Goal: Information Seeking & Learning: Learn about a topic

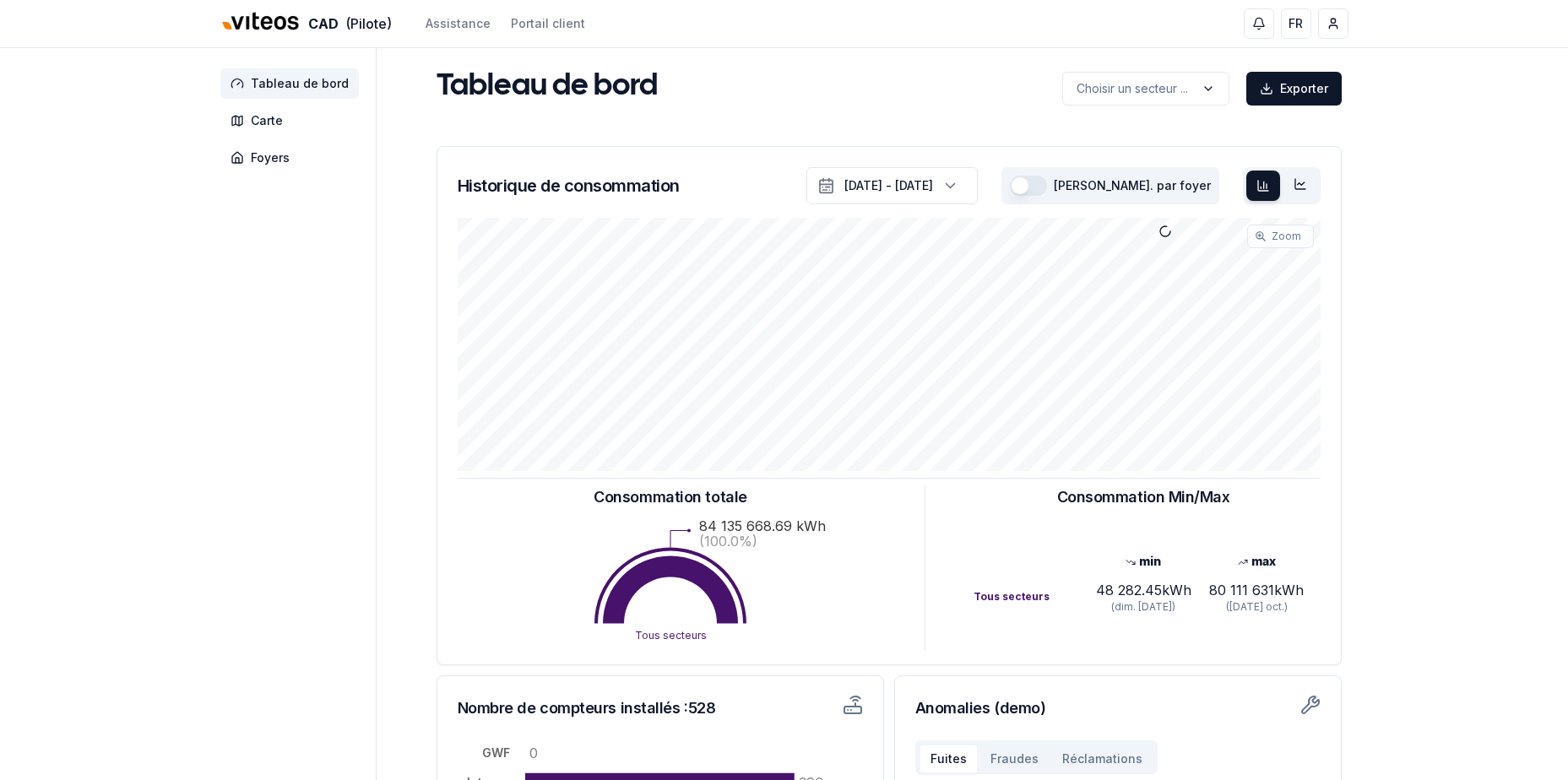
click at [291, 96] on span "Tableau de bord" at bounding box center [290, 84] width 139 height 31
click at [283, 117] on span "Carte" at bounding box center [290, 121] width 139 height 31
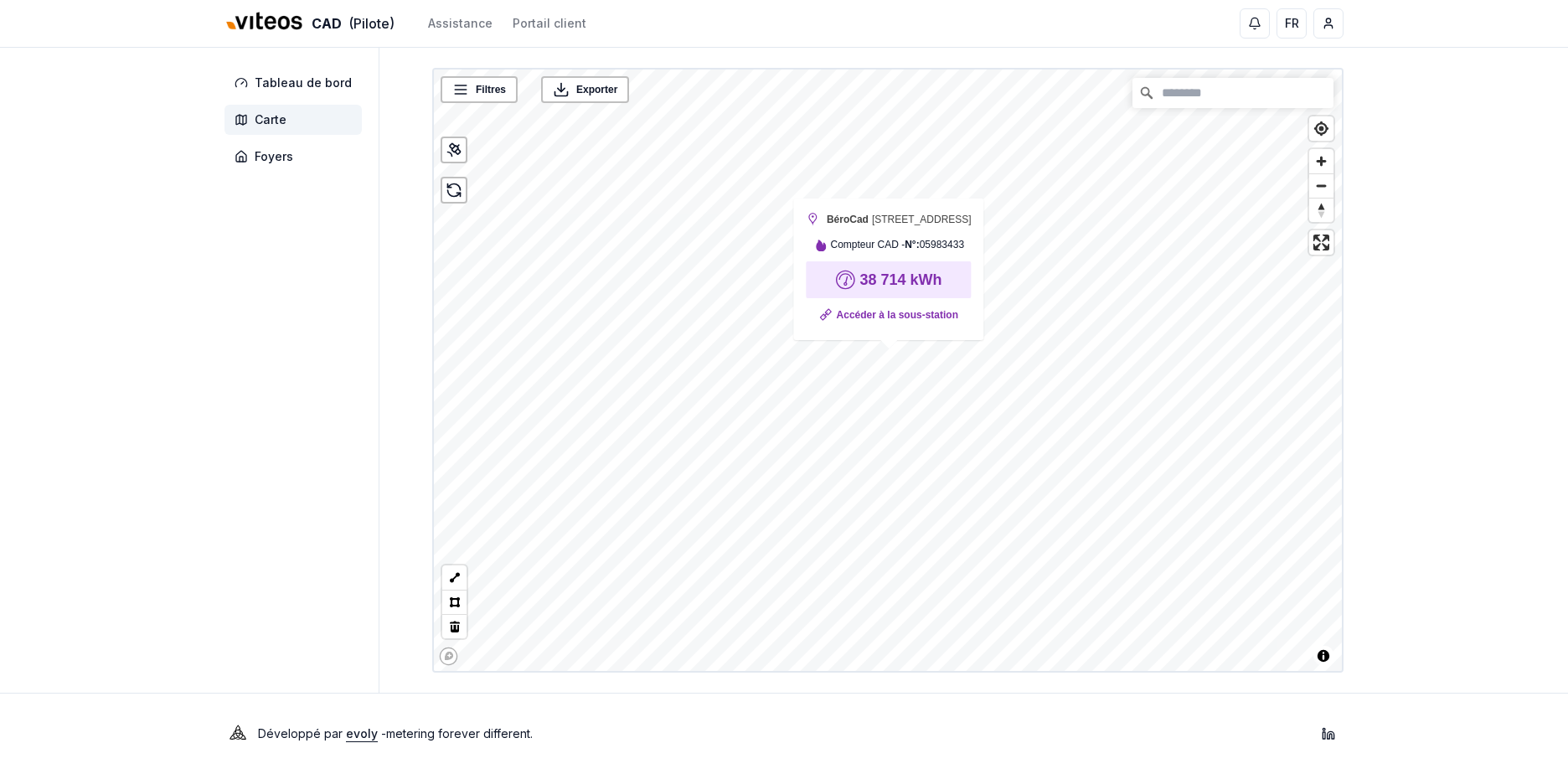
click at [897, 281] on strong "38 714 kWh" at bounding box center [900, 280] width 82 height 17
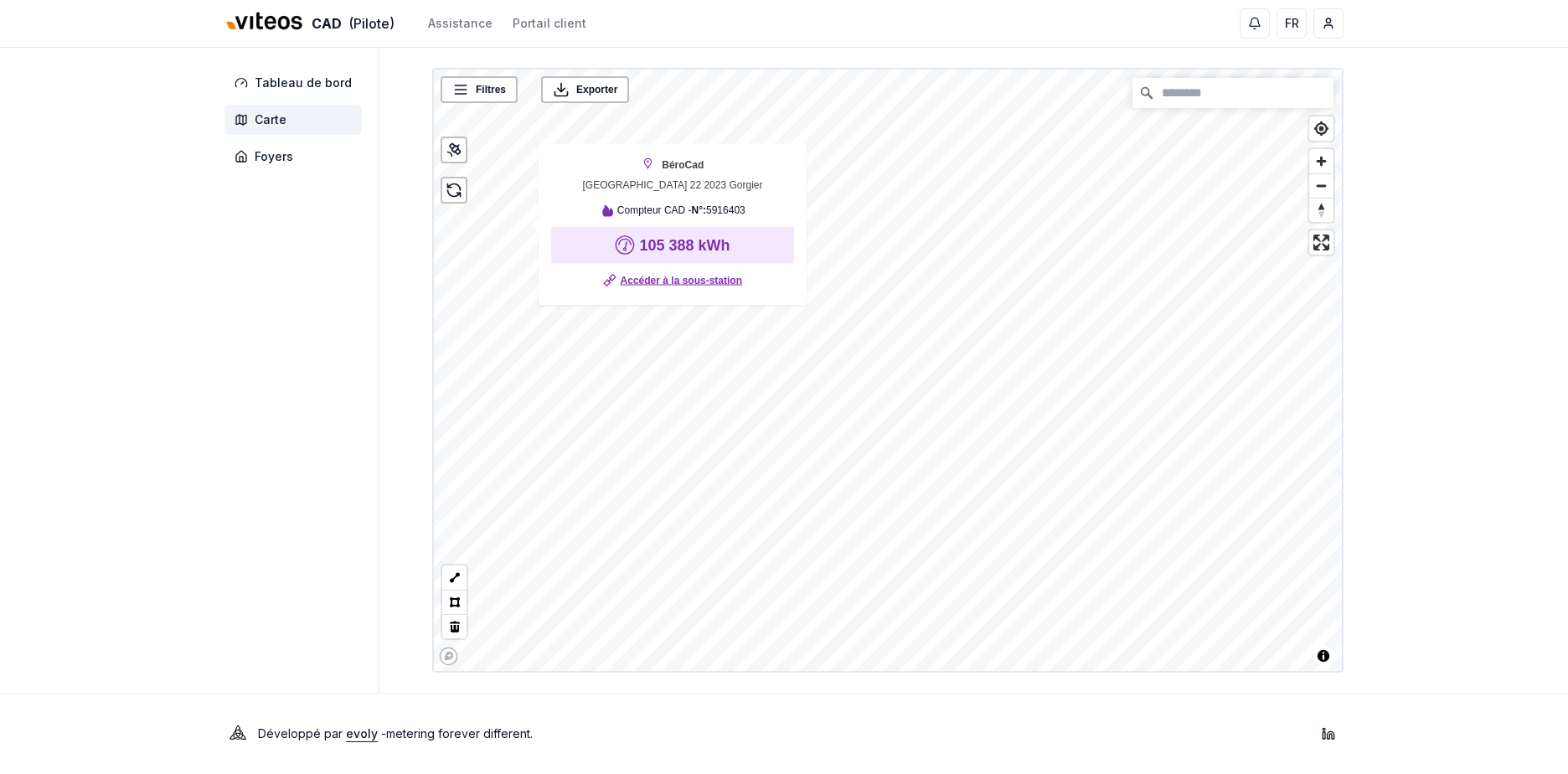
click at [620, 273] on link "Accéder à la sous-station" at bounding box center [681, 281] width 122 height 17
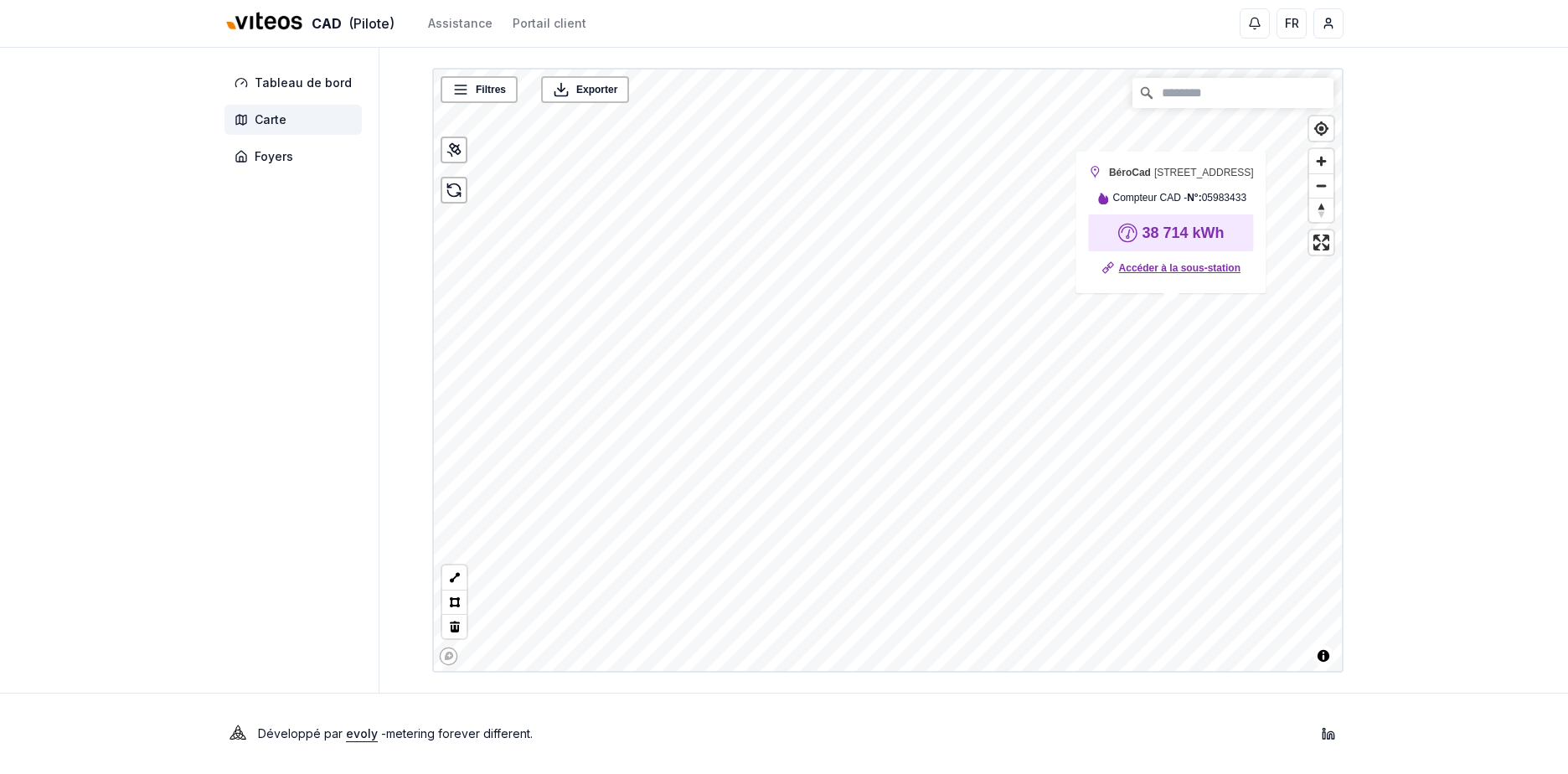
click at [1176, 271] on link "Accéder à la sous-station" at bounding box center [1180, 267] width 122 height 17
drag, startPoint x: 91, startPoint y: 0, endPoint x: 1510, endPoint y: 187, distance: 1431.3
click at [1510, 187] on div "CAD (Pilote) Assistance Portail client FR [PERSON_NAME] Tableau de bord Carte F…" at bounding box center [784, 387] width 1568 height 774
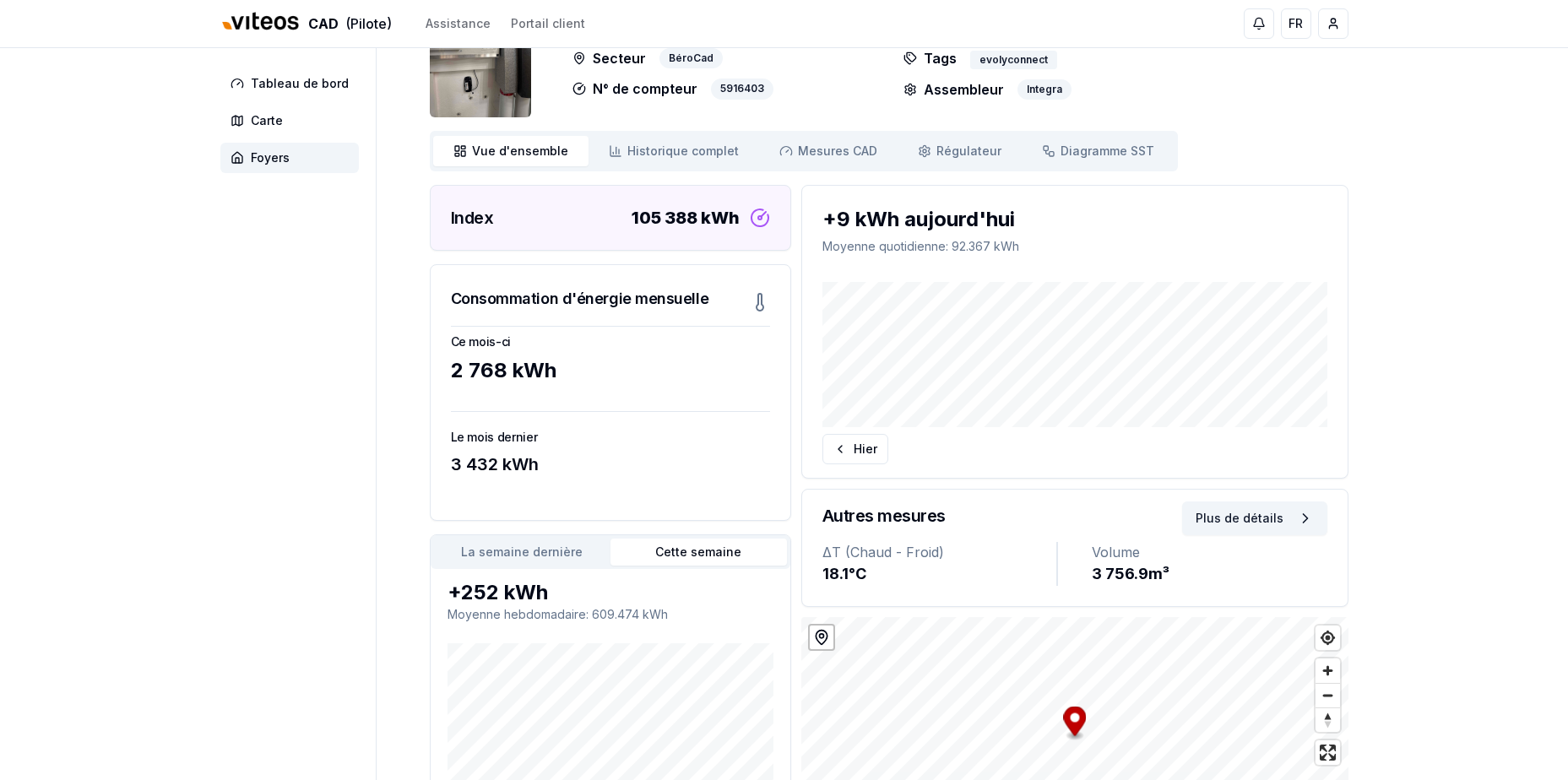
scroll to position [85, 0]
click at [798, 156] on span "Mesures CAD" at bounding box center [837, 152] width 79 height 17
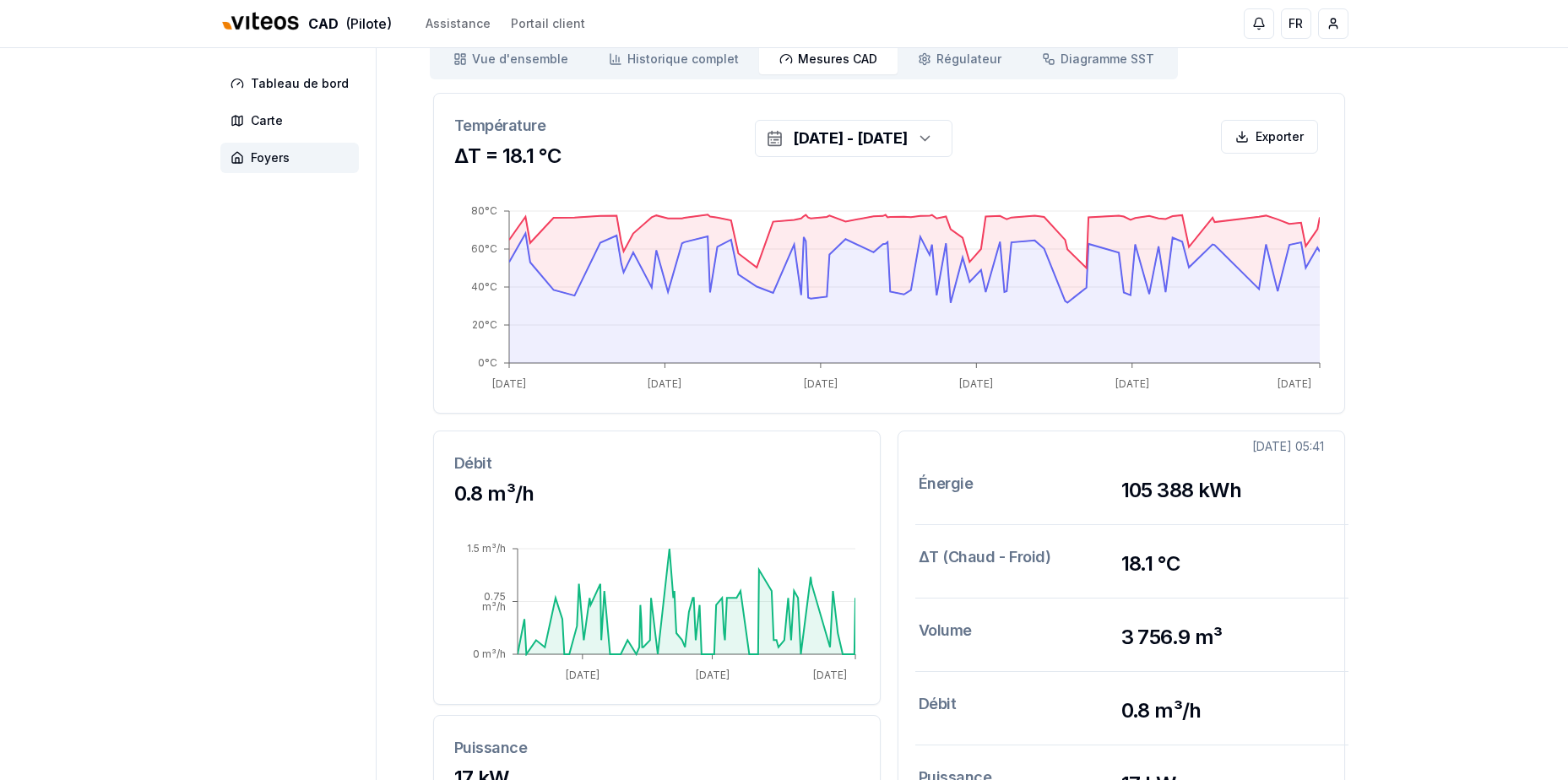
scroll to position [152, 0]
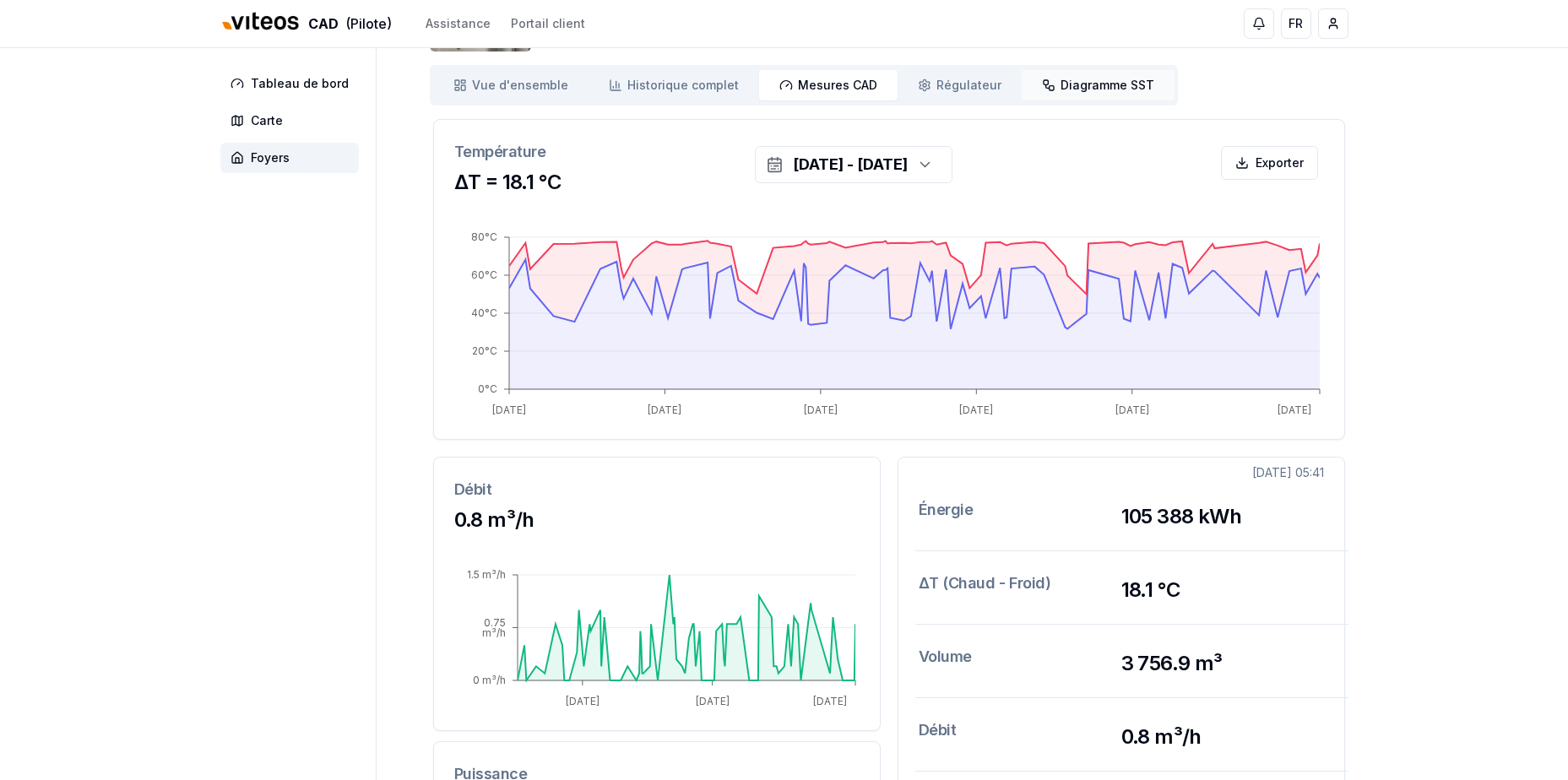
click at [1137, 90] on link "Diagramme SST Diagramme" at bounding box center [1099, 86] width 153 height 31
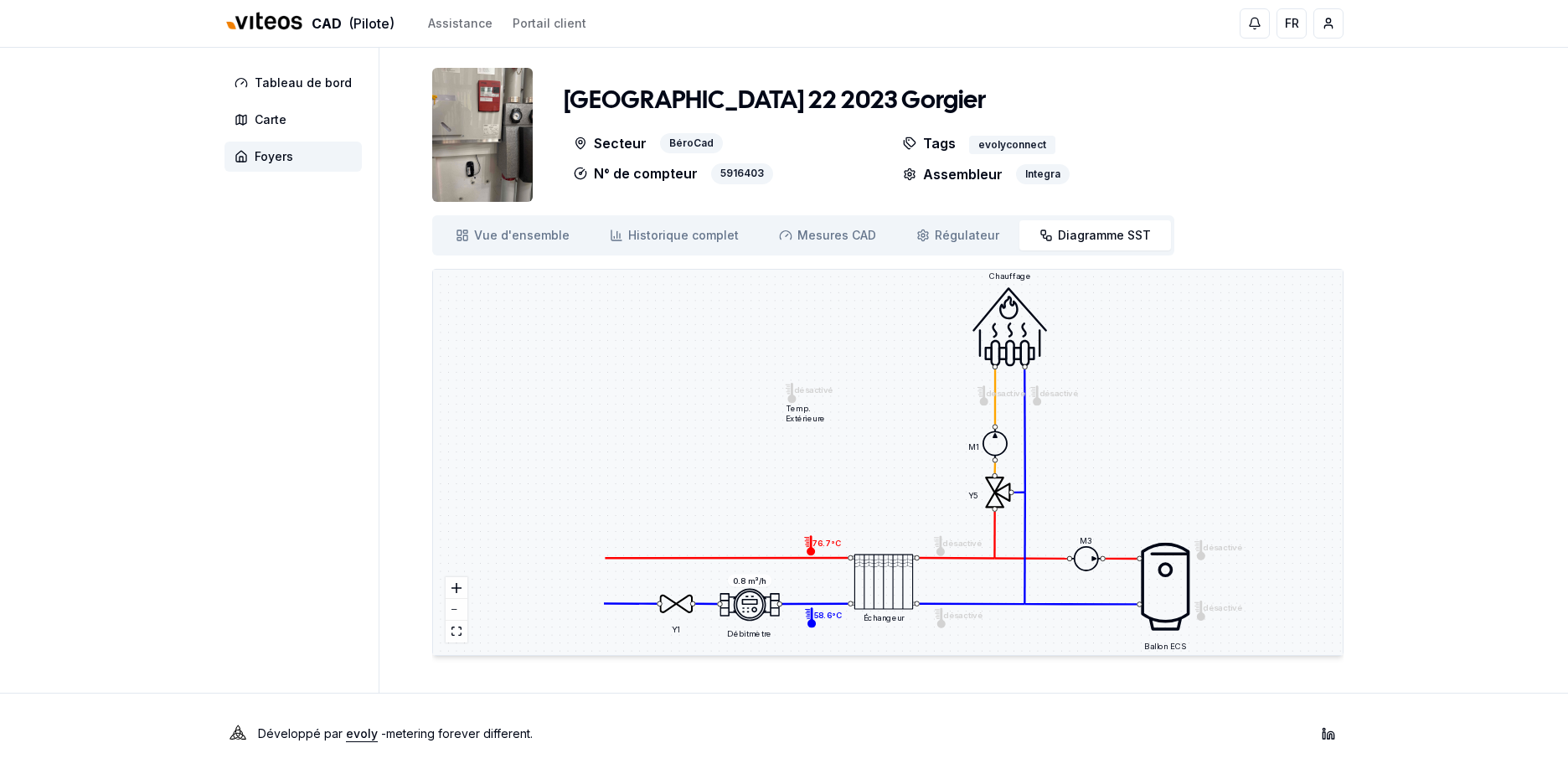
click at [941, 213] on div "Rue du Centre 22 2023 Gorgier Secteur BéroCad N° de compteur 5916403 Tags evoly…" at bounding box center [887, 368] width 911 height 602
click at [311, 78] on span "Tableau de bord" at bounding box center [303, 82] width 97 height 17
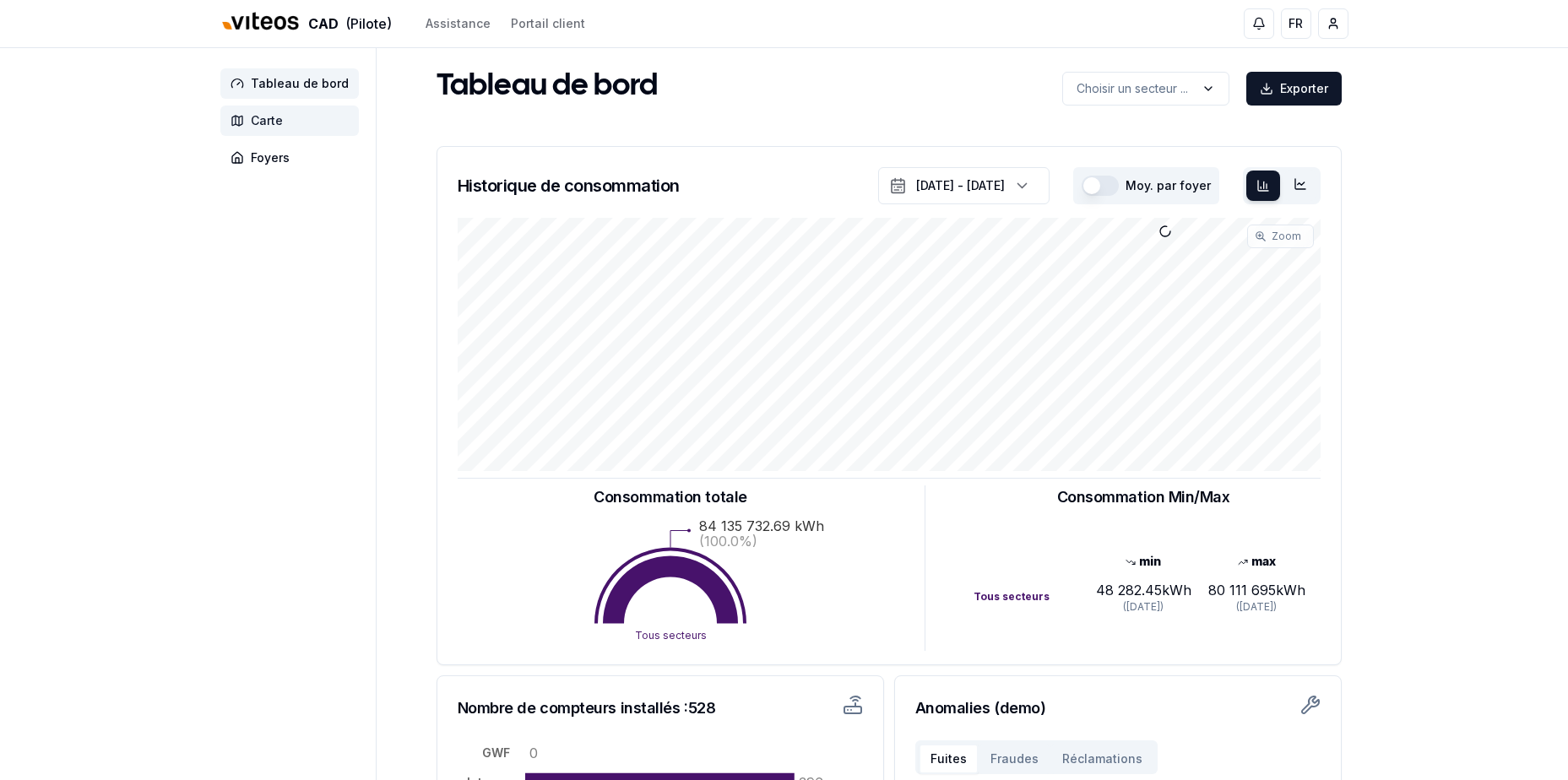
click at [305, 117] on span "Carte" at bounding box center [290, 121] width 139 height 31
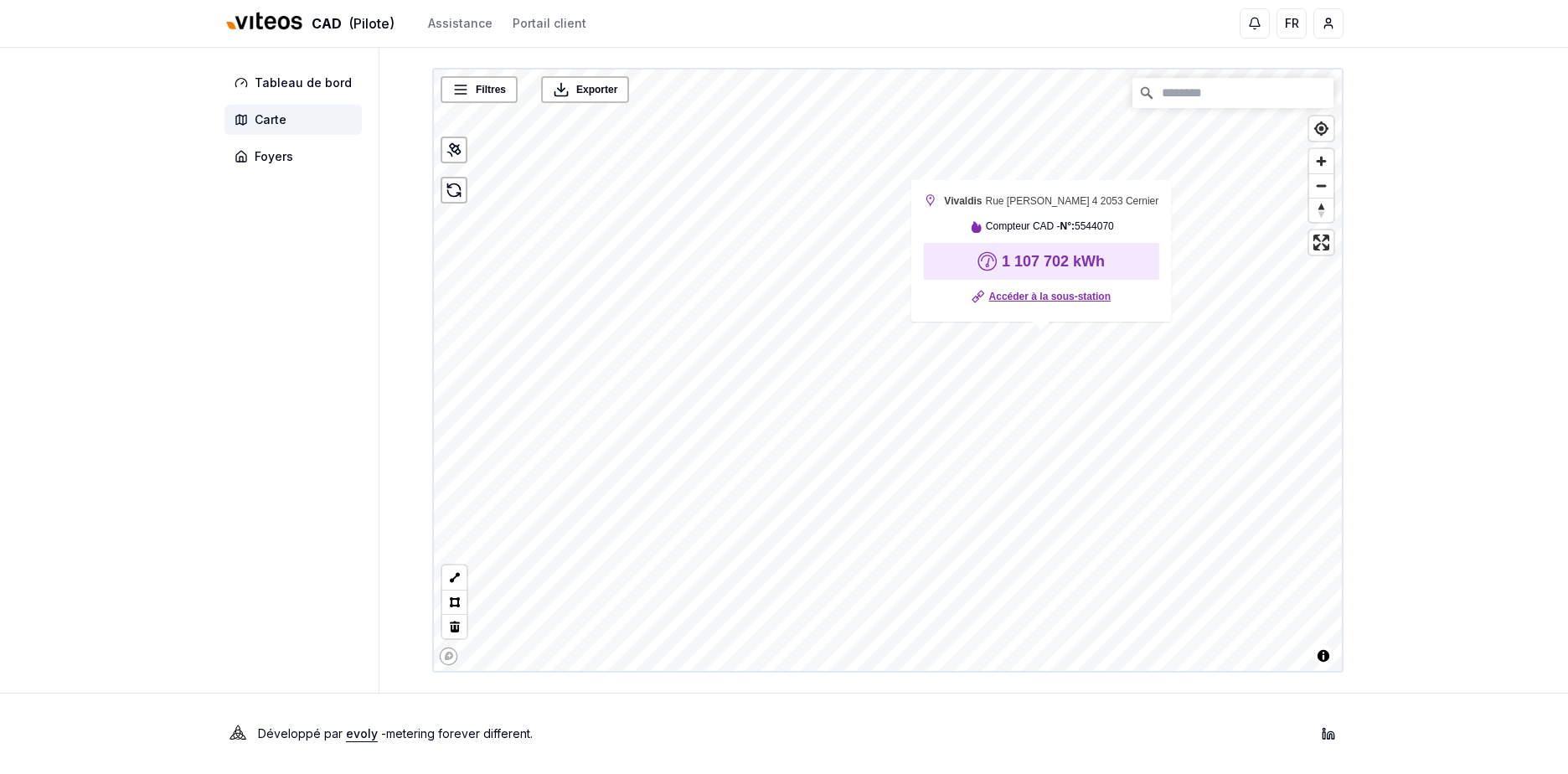
click at [1025, 302] on link "Accéder à la sous-station" at bounding box center [1050, 296] width 122 height 17
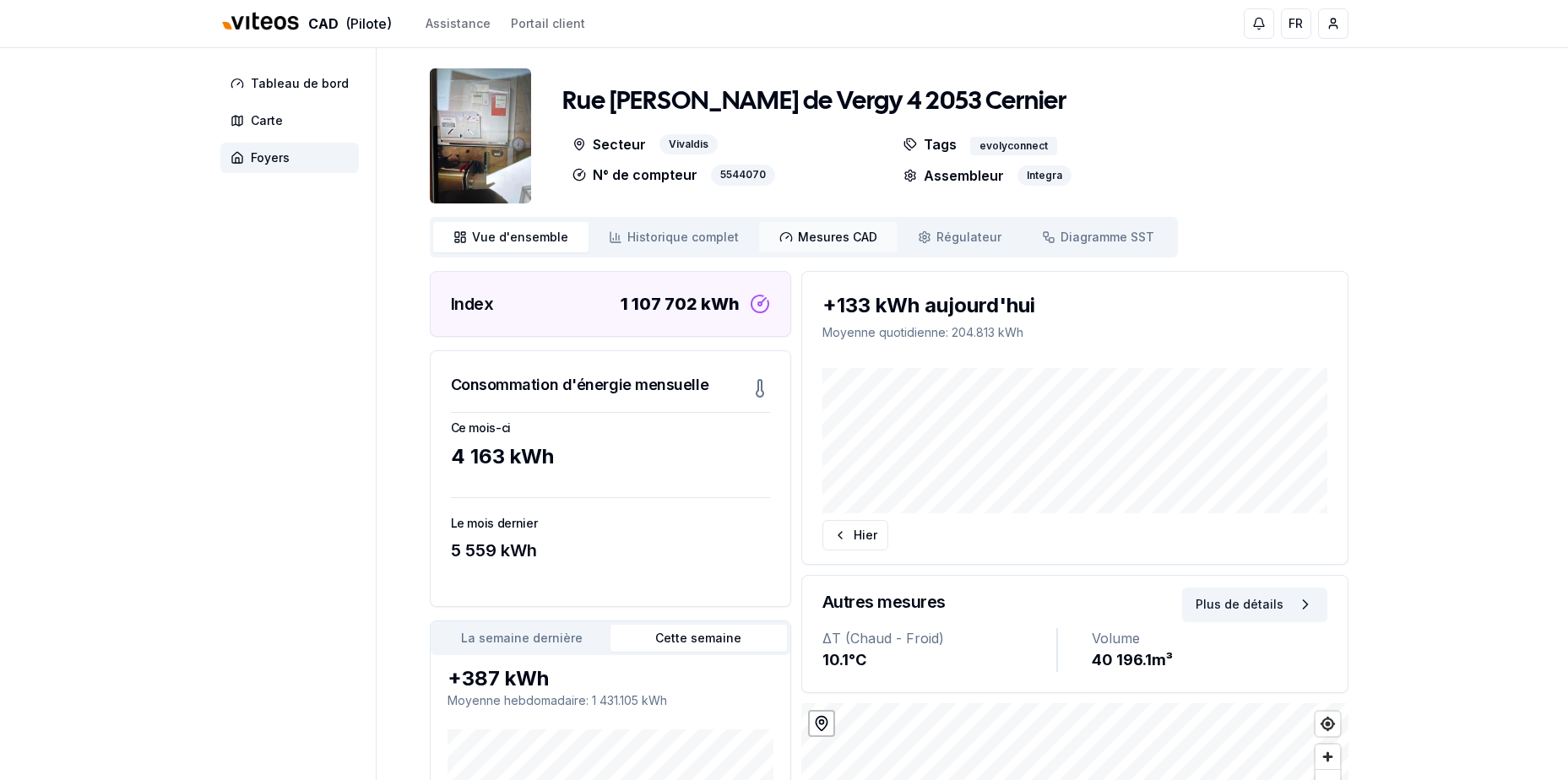
click at [814, 230] on span "Mesures CAD" at bounding box center [837, 237] width 79 height 17
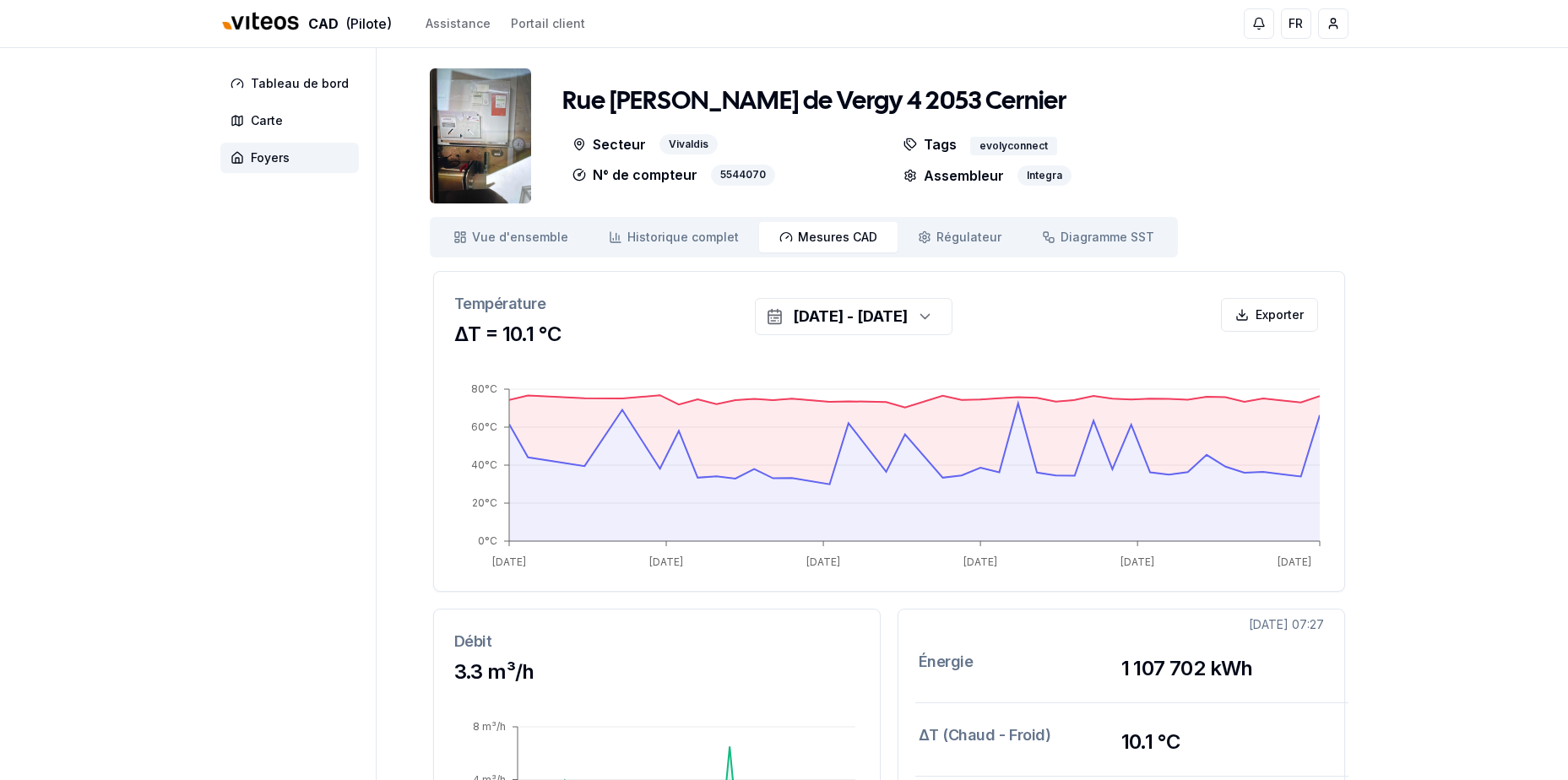
click at [485, 150] on img at bounding box center [480, 136] width 101 height 135
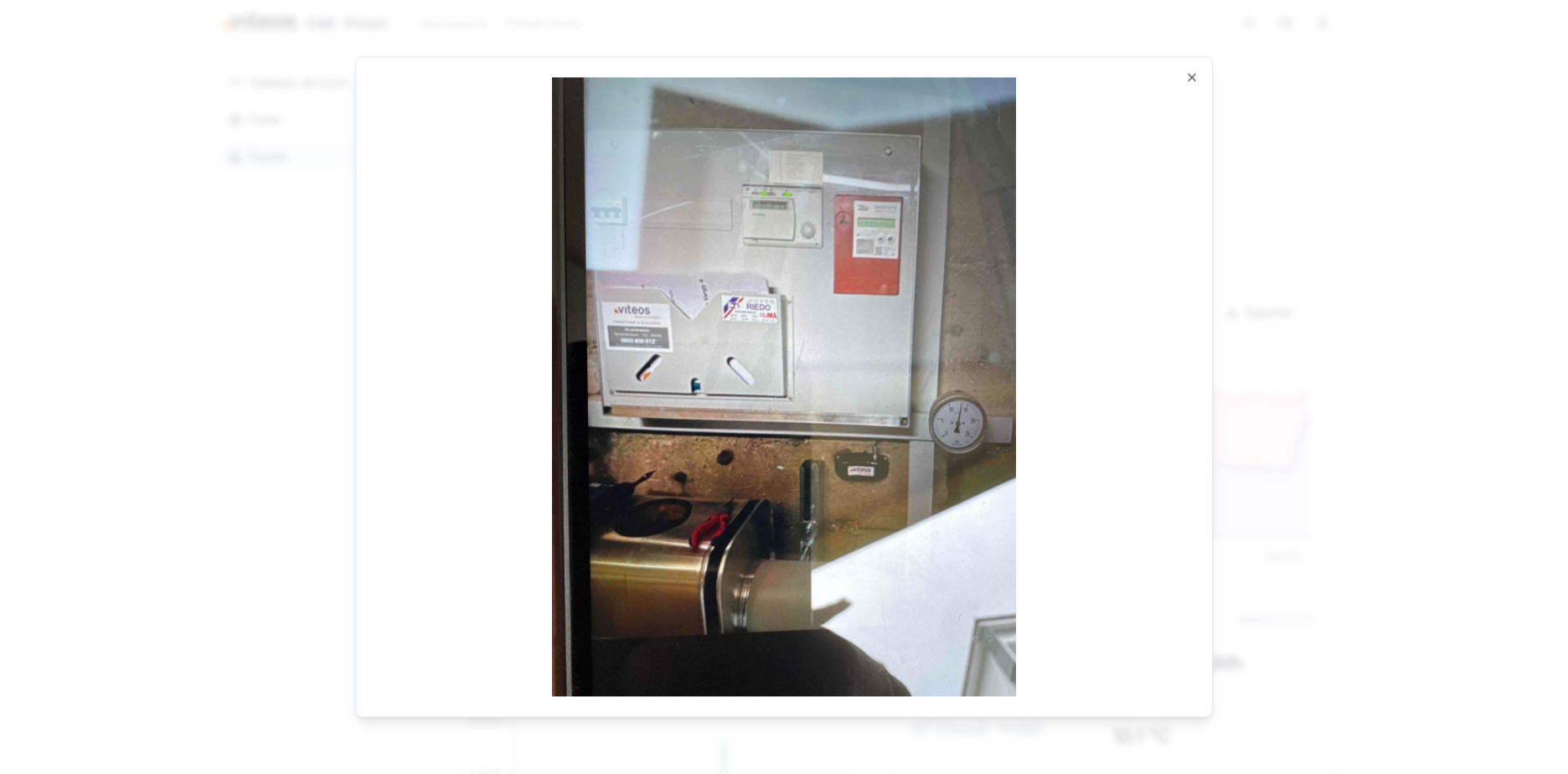
click at [1173, 72] on div "Ouvrir en taille réelle Close" at bounding box center [783, 386] width 857 height 660
click at [1190, 86] on img at bounding box center [784, 386] width 816 height 618
click at [1201, 70] on div "Ouvrir en taille réelle Close" at bounding box center [783, 386] width 857 height 660
click at [1191, 80] on img at bounding box center [784, 386] width 816 height 618
click at [1192, 75] on icon "button" at bounding box center [1192, 77] width 13 height 13
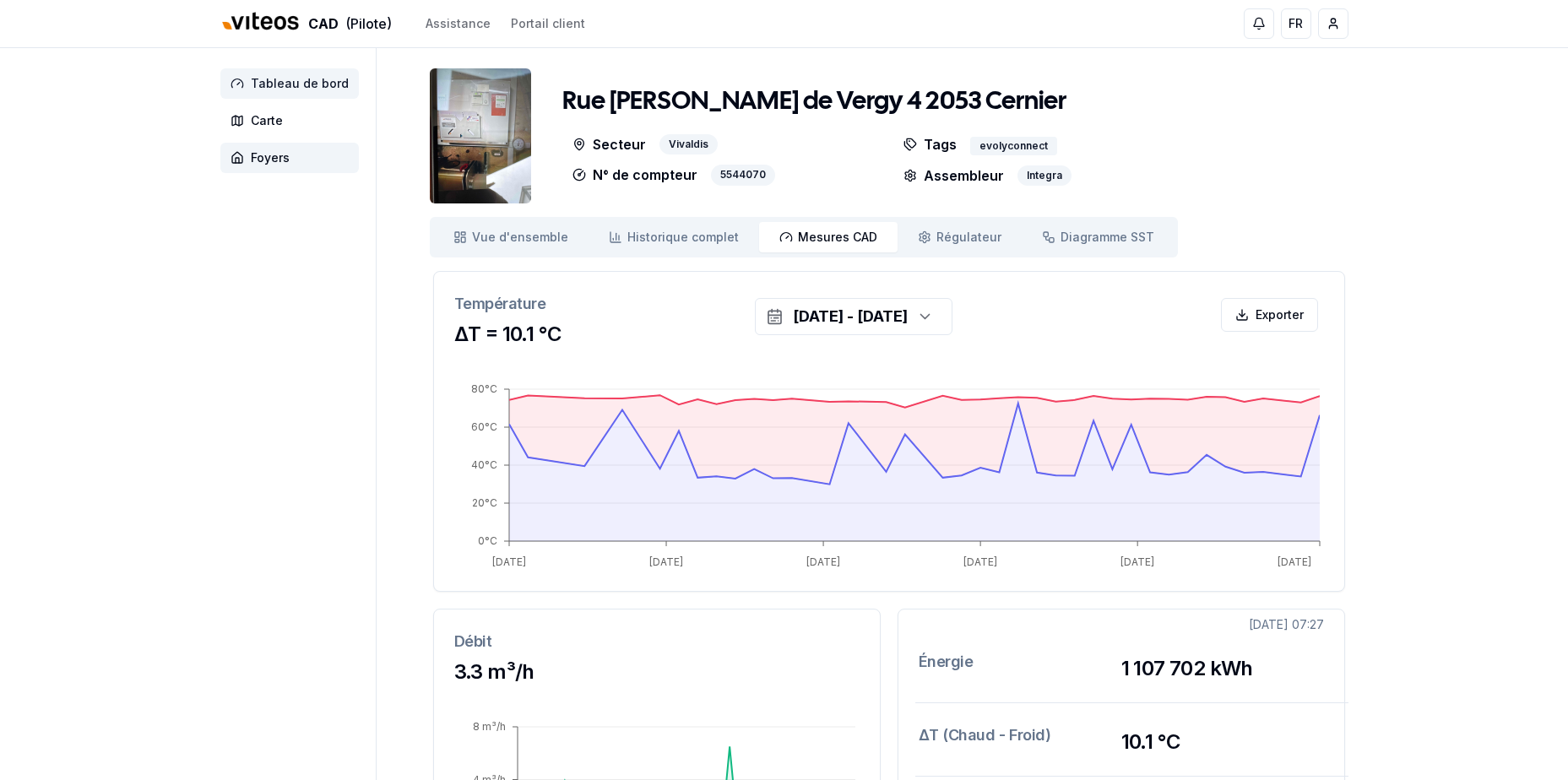
click at [327, 87] on span "Tableau de bord" at bounding box center [299, 83] width 98 height 17
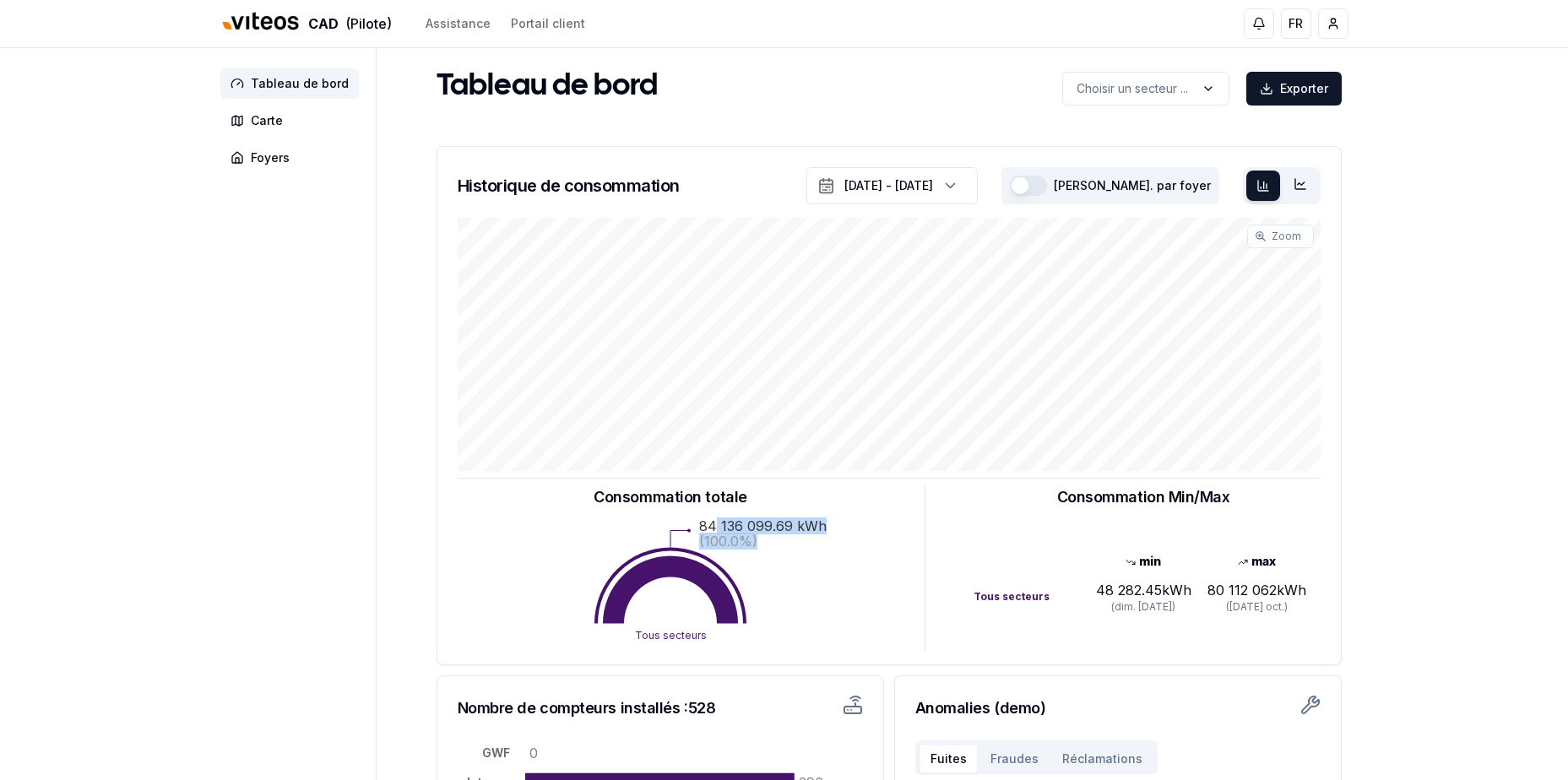
drag, startPoint x: 716, startPoint y: 522, endPoint x: 944, endPoint y: 562, distance: 231.5
click at [944, 562] on div "Consommation totale Tous secteurs 84 136 099.69 kWh (100.0%) Consommation Min/M…" at bounding box center [889, 564] width 863 height 172
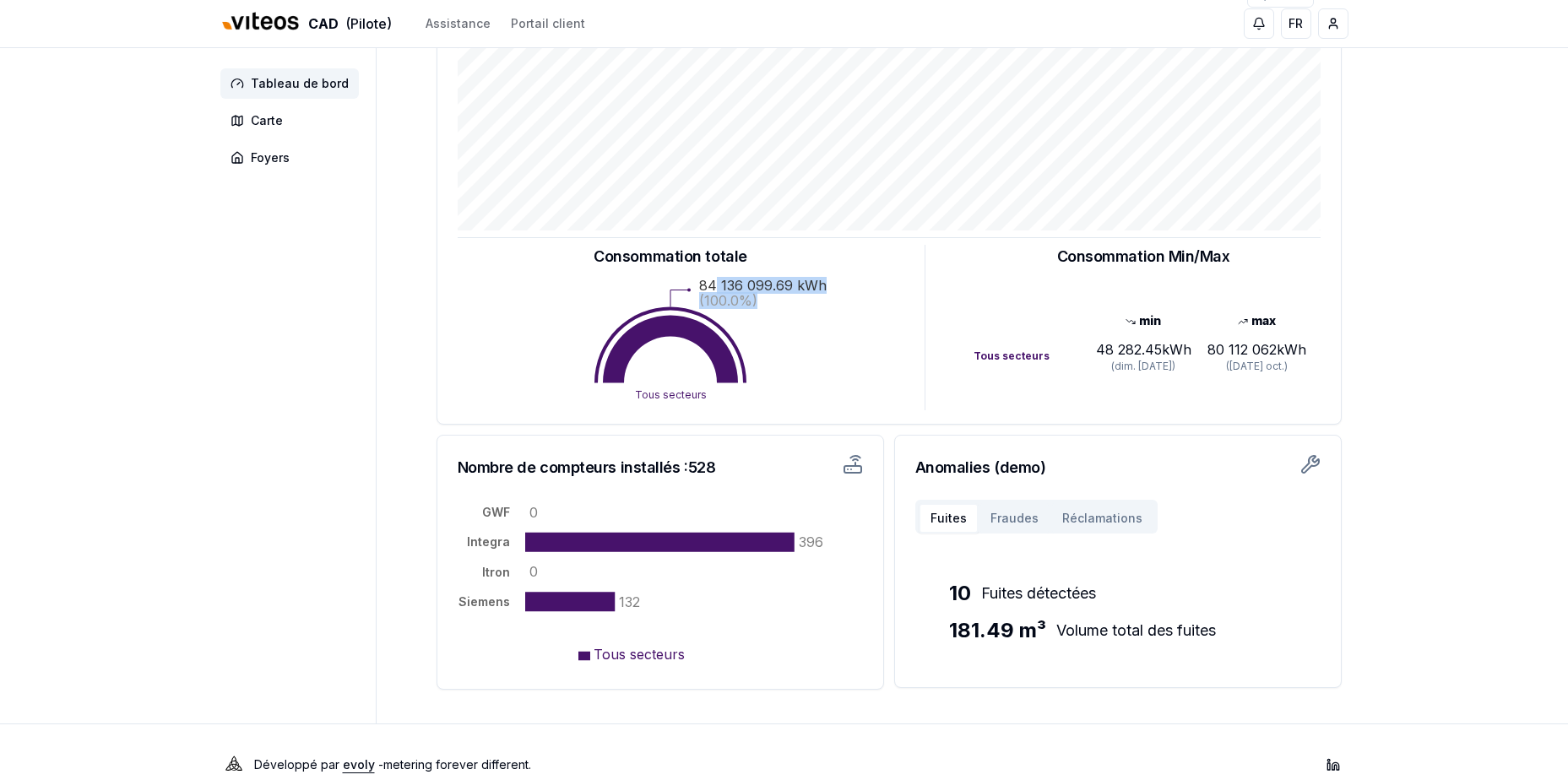
scroll to position [266, 0]
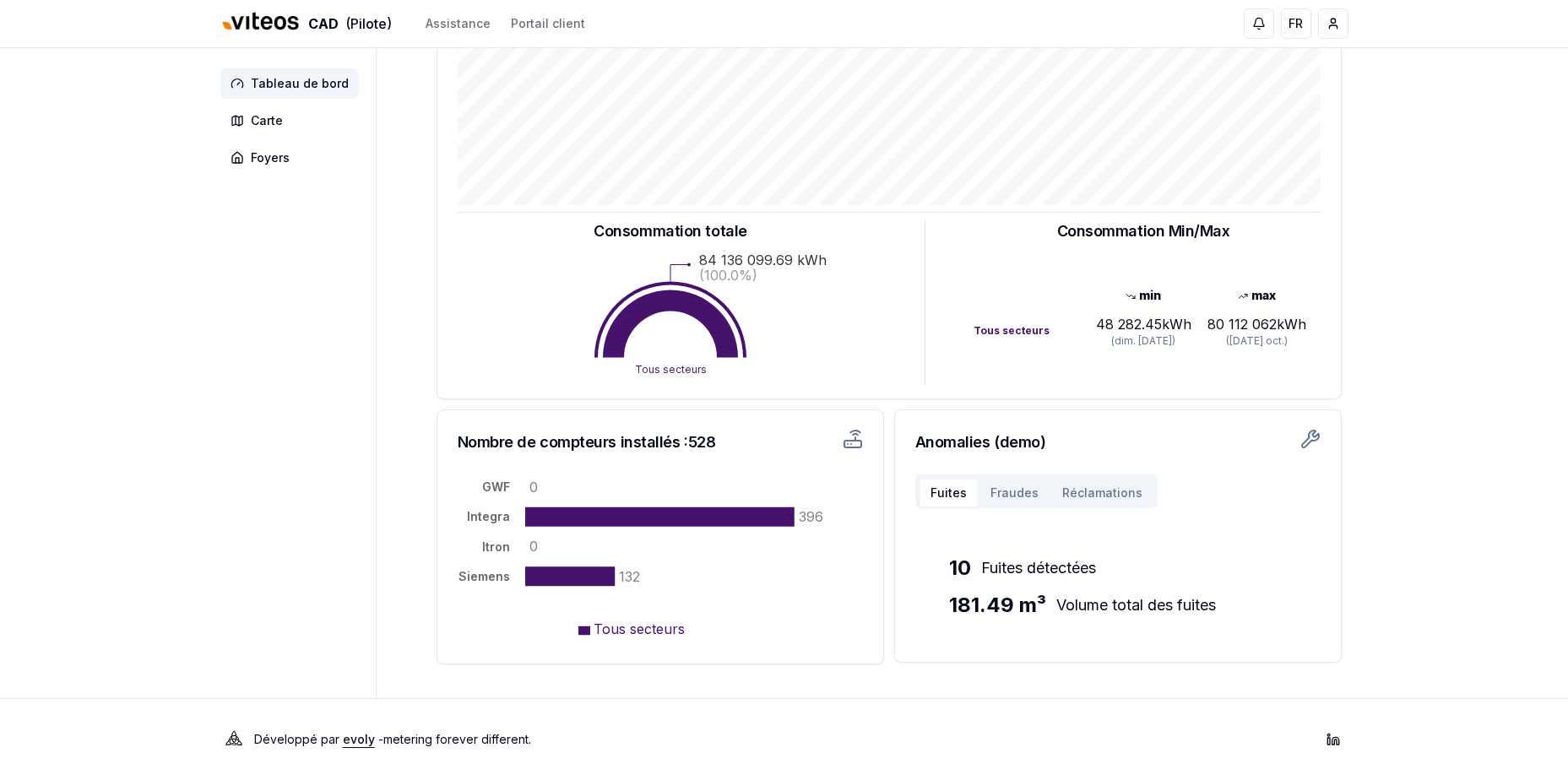
drag, startPoint x: 1078, startPoint y: 596, endPoint x: 1048, endPoint y: 637, distance: 50.8
click at [1051, 638] on div "10 Fuites détectées 181.49 m³ Volume total des fuites" at bounding box center [1135, 586] width 371 height 143
click at [1031, 485] on button "Fraudes" at bounding box center [1015, 493] width 72 height 31
drag, startPoint x: 1031, startPoint y: 485, endPoint x: 993, endPoint y: 546, distance: 71.9
click at [993, 546] on div "6 Fraudes détectées 380.27 m³ Volume total des fraudes" at bounding box center [1135, 586] width 371 height 143
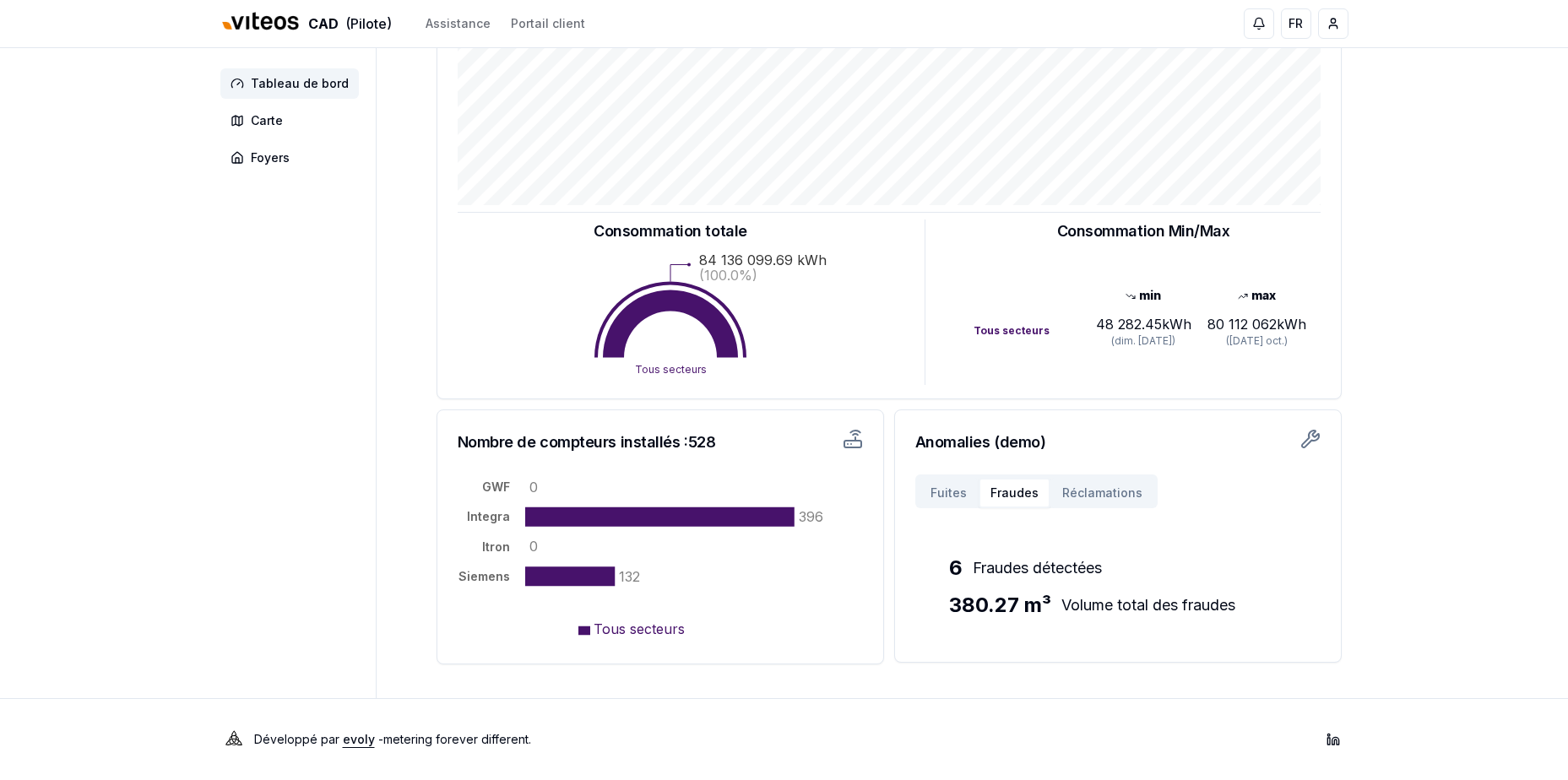
click at [1009, 488] on button "Fraudes" at bounding box center [1015, 493] width 72 height 31
click at [1080, 488] on button "Réclamations" at bounding box center [1102, 493] width 104 height 31
click at [1008, 494] on button "Fraudes" at bounding box center [1015, 493] width 72 height 31
click at [1073, 488] on button "Réclamations" at bounding box center [1102, 493] width 104 height 31
click at [986, 495] on button "Fraudes" at bounding box center [1015, 493] width 72 height 31
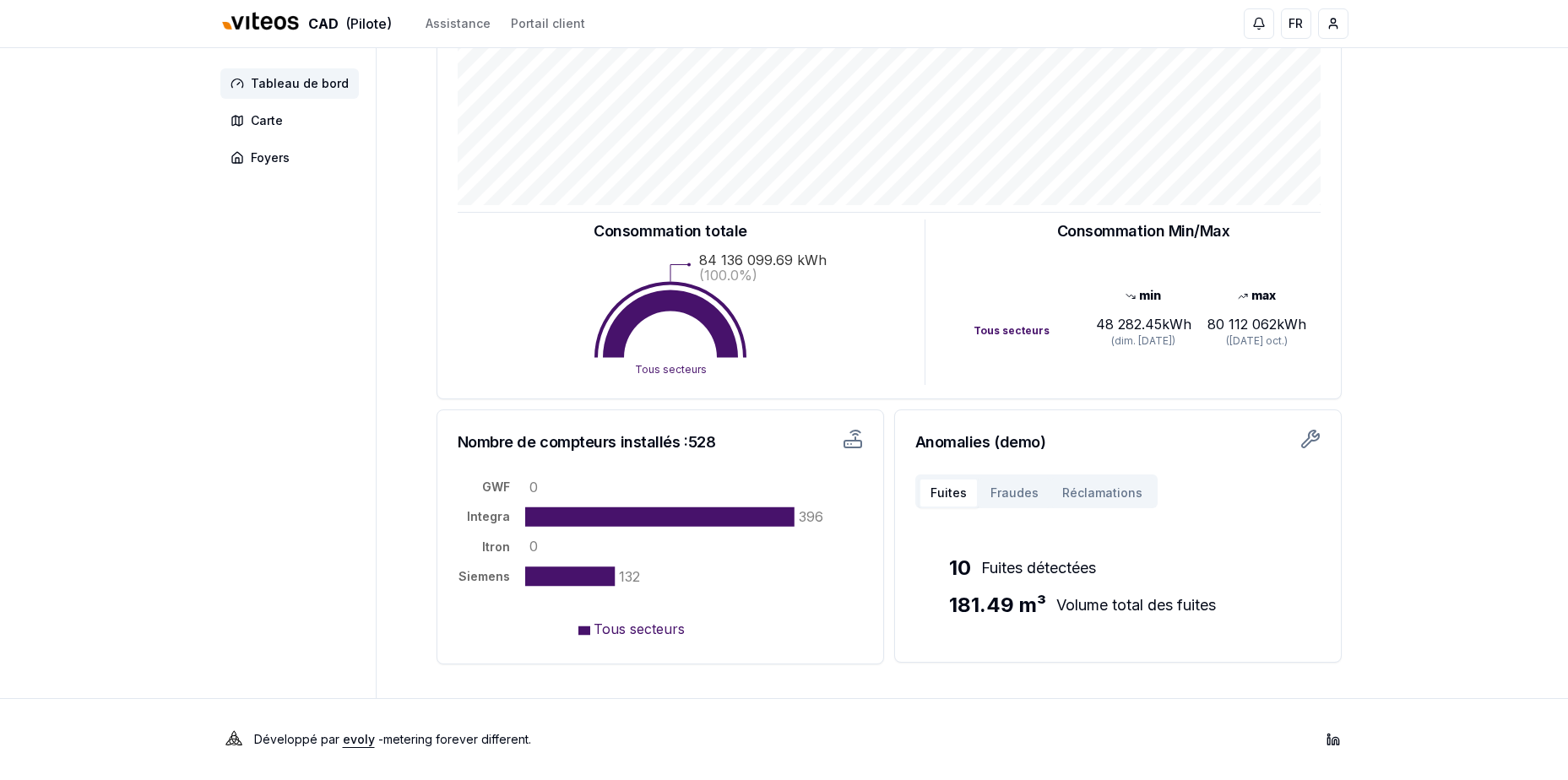
click at [960, 503] on button "Fuites" at bounding box center [948, 493] width 60 height 31
click at [1000, 485] on button "Fraudes" at bounding box center [1015, 493] width 72 height 31
click at [922, 485] on button "Fuites" at bounding box center [948, 493] width 60 height 31
click at [990, 486] on button "Fraudes" at bounding box center [1015, 493] width 72 height 31
click at [998, 486] on button "Fraudes" at bounding box center [1015, 493] width 72 height 31
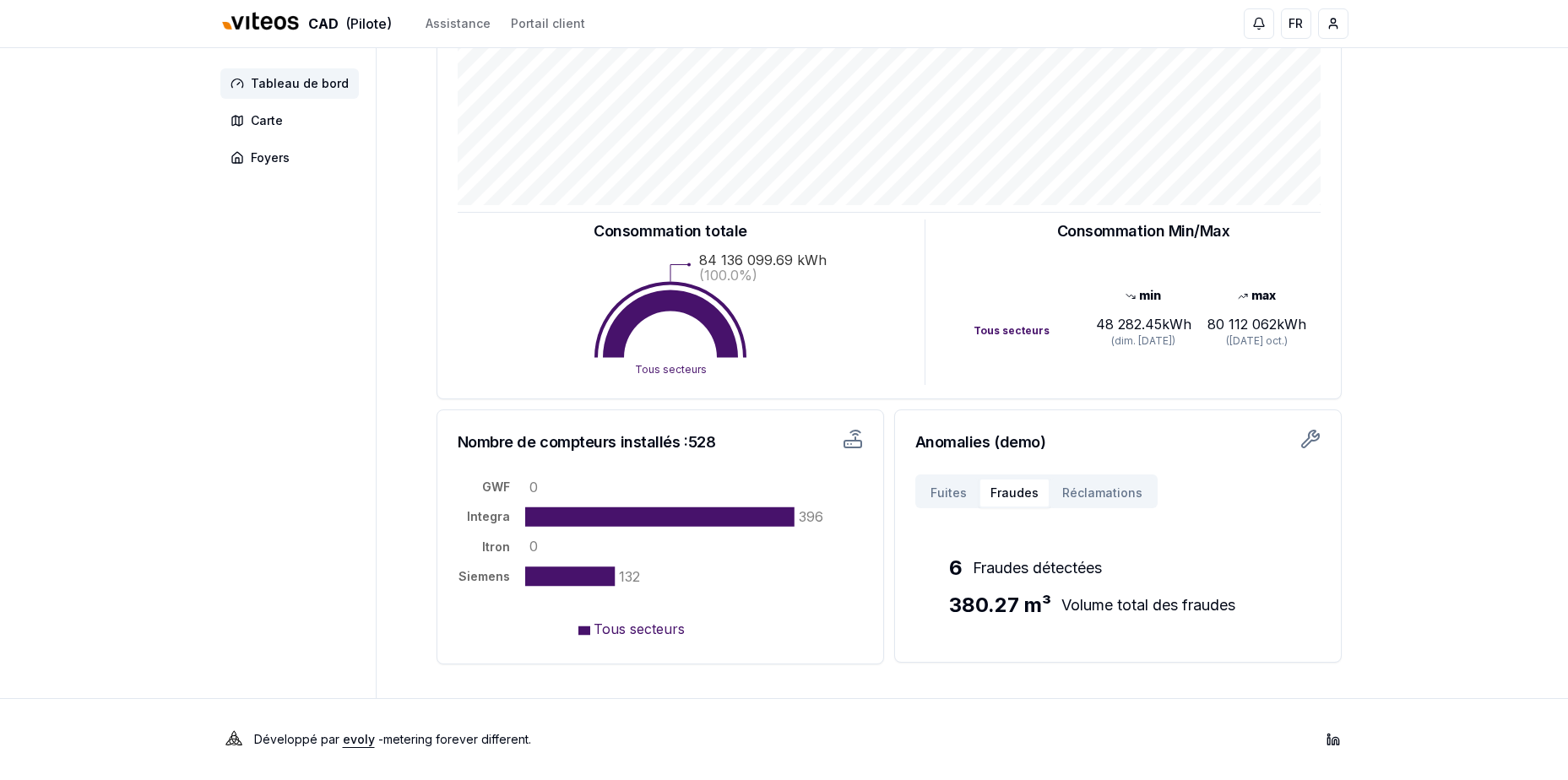
click at [1068, 489] on button "Réclamations" at bounding box center [1102, 493] width 104 height 31
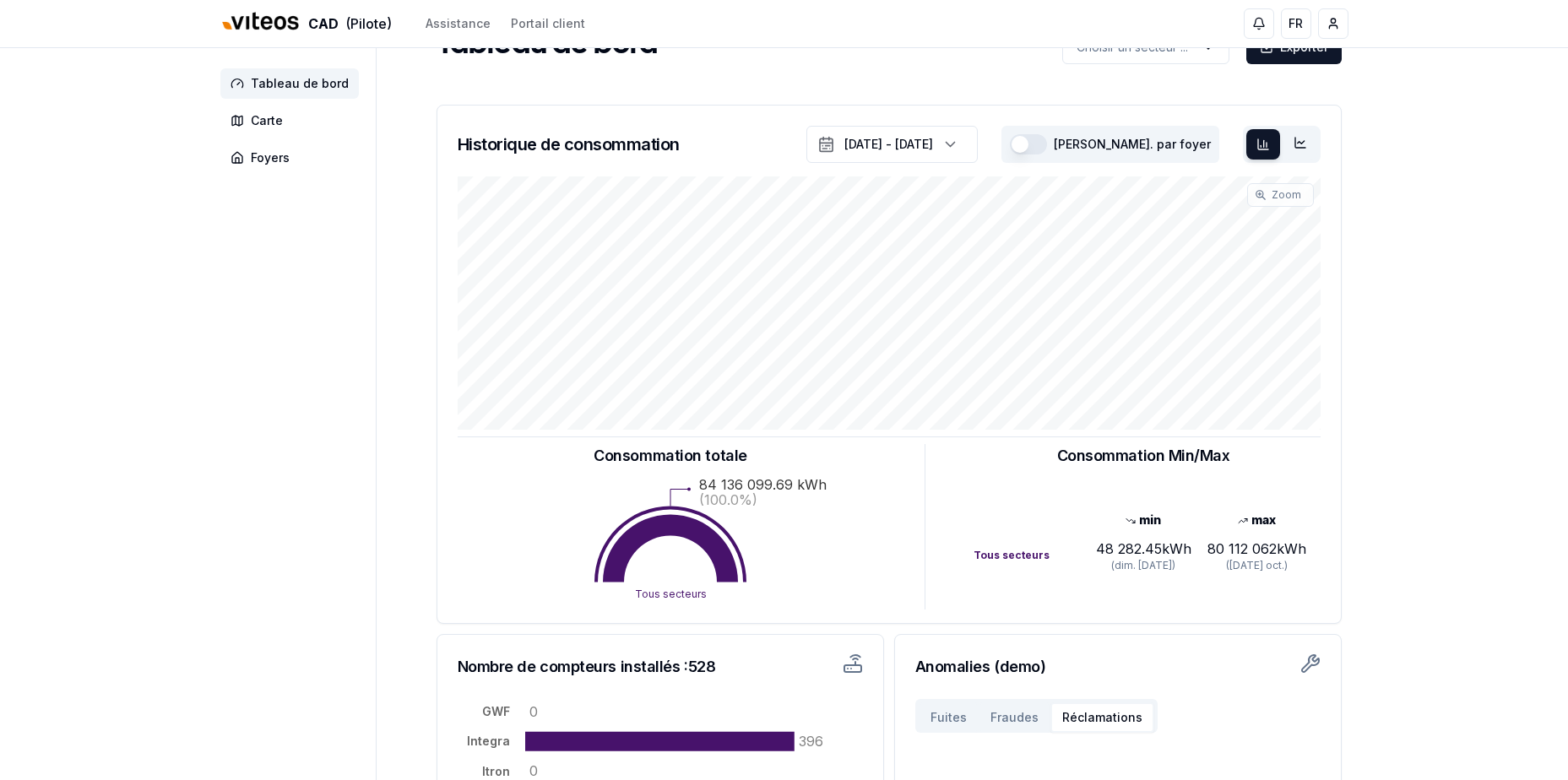
scroll to position [0, 0]
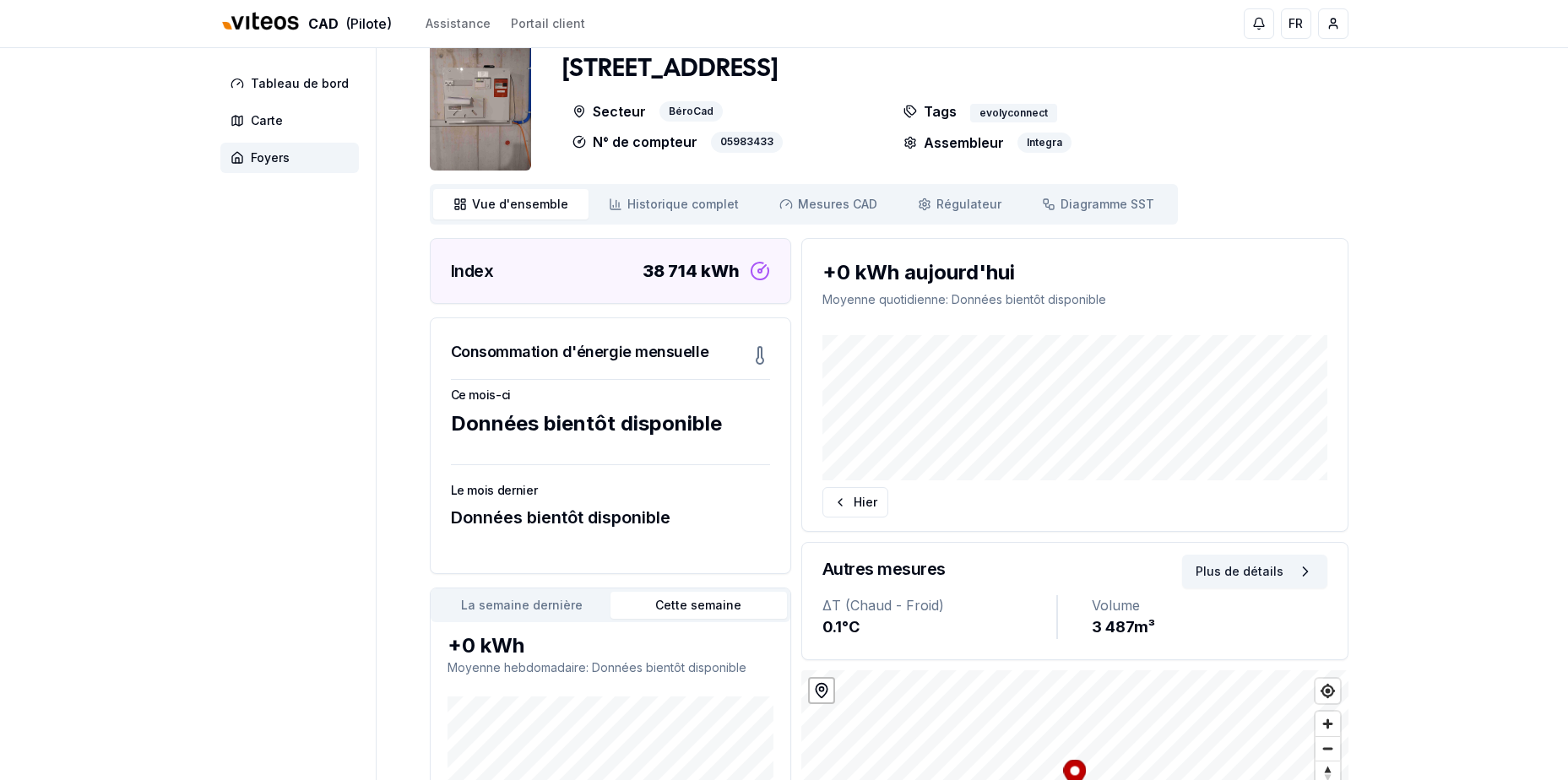
scroll to position [8, 0]
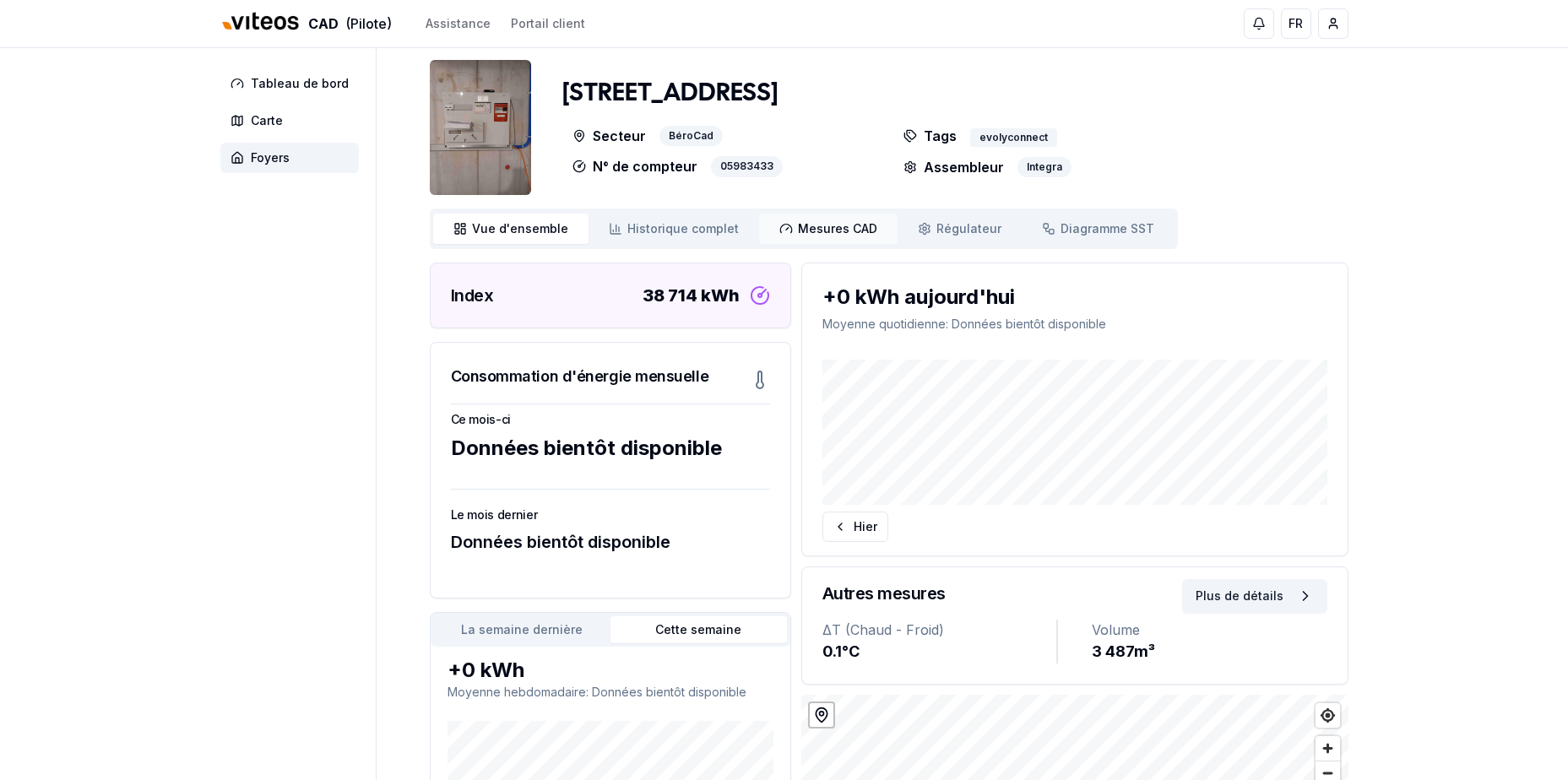
click at [828, 230] on span "Mesures CAD" at bounding box center [837, 229] width 79 height 17
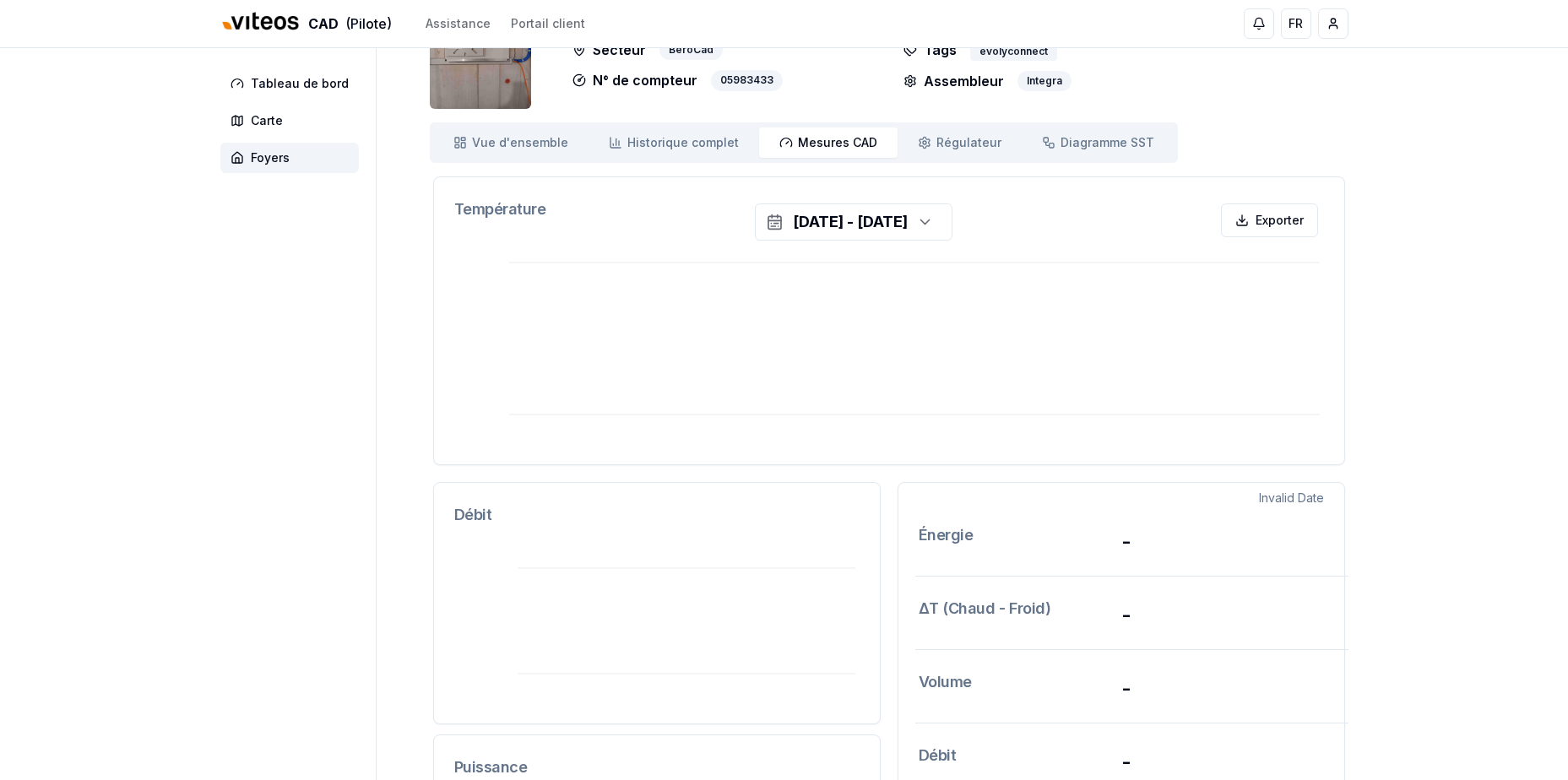
scroll to position [93, 0]
